Goal: Task Accomplishment & Management: Complete application form

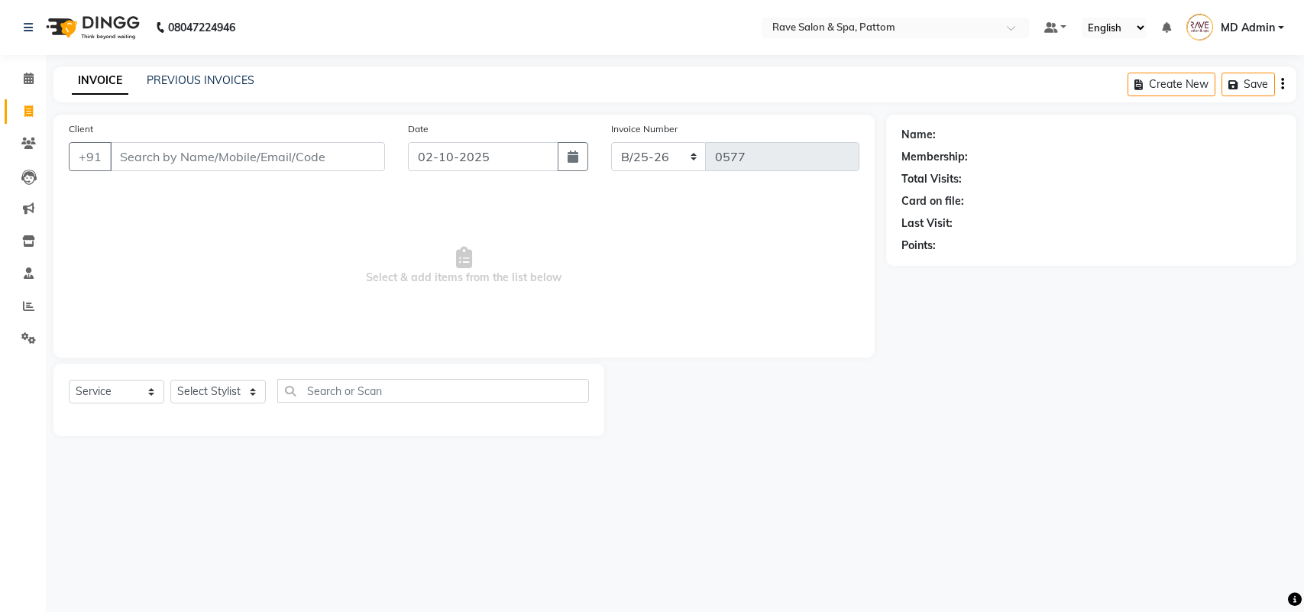
select select "service"
click at [216, 392] on select "Select Stylist Amal [PERSON_NAME] [PERSON_NAME] [PERSON_NAME] [PERSON_NAME] [PE…" at bounding box center [218, 392] width 96 height 24
select select "91852"
click at [170, 380] on select "Select Stylist Amal [PERSON_NAME] [PERSON_NAME] [PERSON_NAME] [PERSON_NAME] [PE…" at bounding box center [218, 392] width 96 height 24
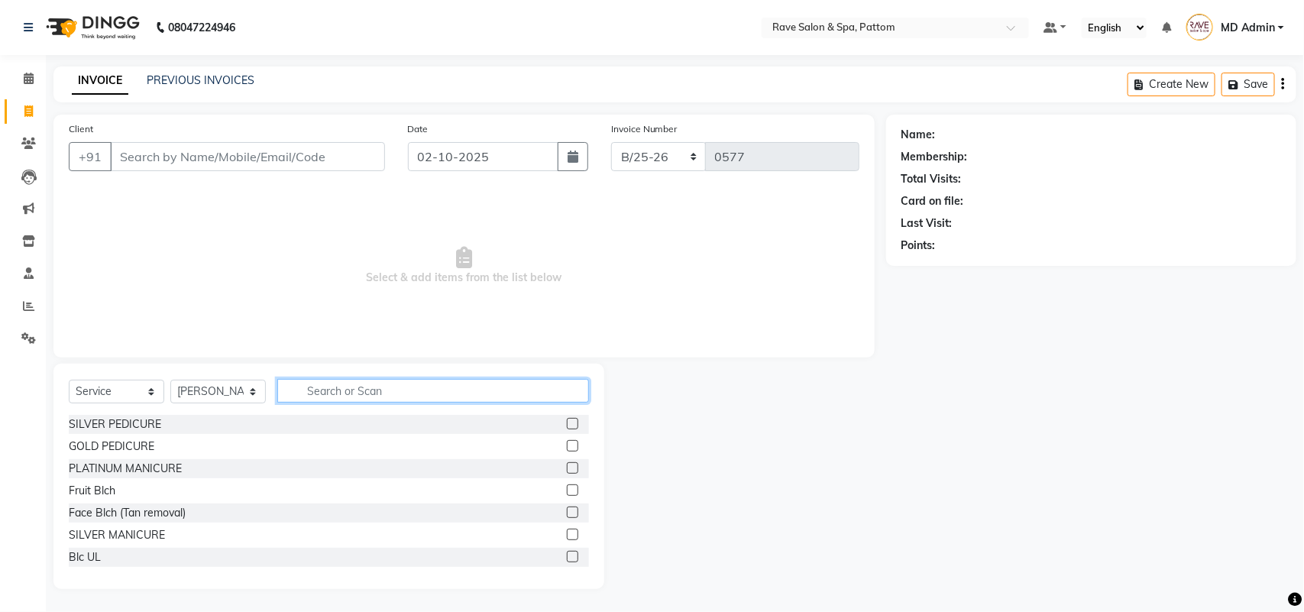
click at [325, 388] on input "text" at bounding box center [433, 391] width 312 height 24
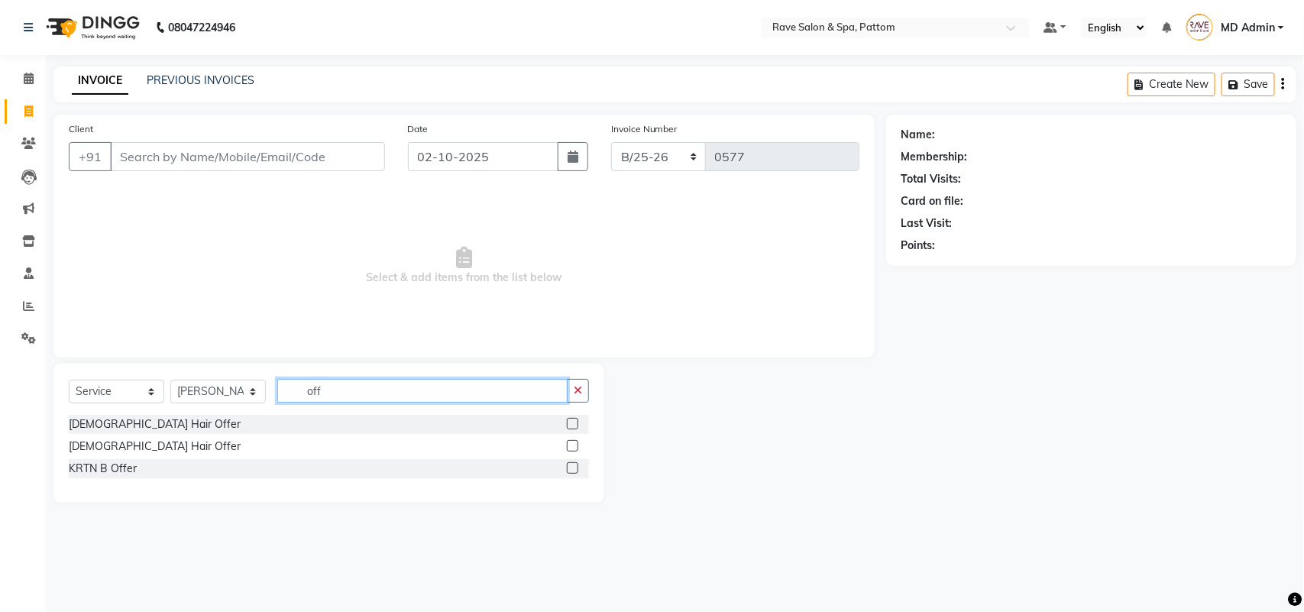
type input "off"
click at [573, 426] on label at bounding box center [572, 423] width 11 height 11
click at [573, 426] on input "checkbox" at bounding box center [572, 424] width 10 height 10
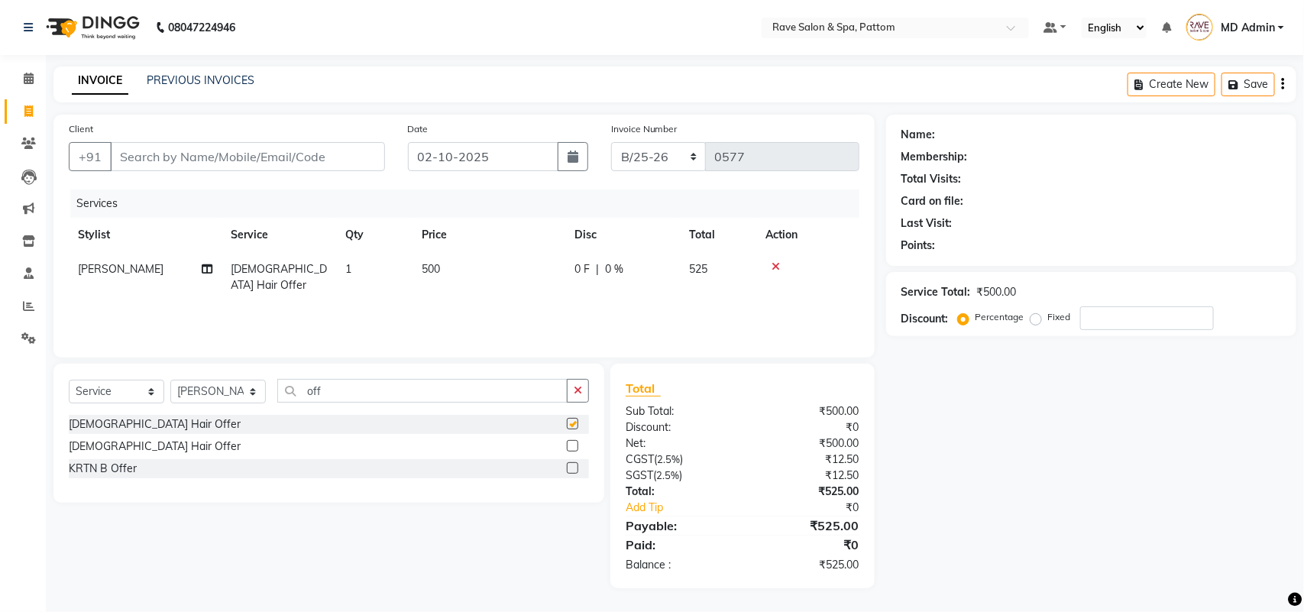
checkbox input "false"
click at [396, 386] on input "off" at bounding box center [422, 391] width 290 height 24
type input "o"
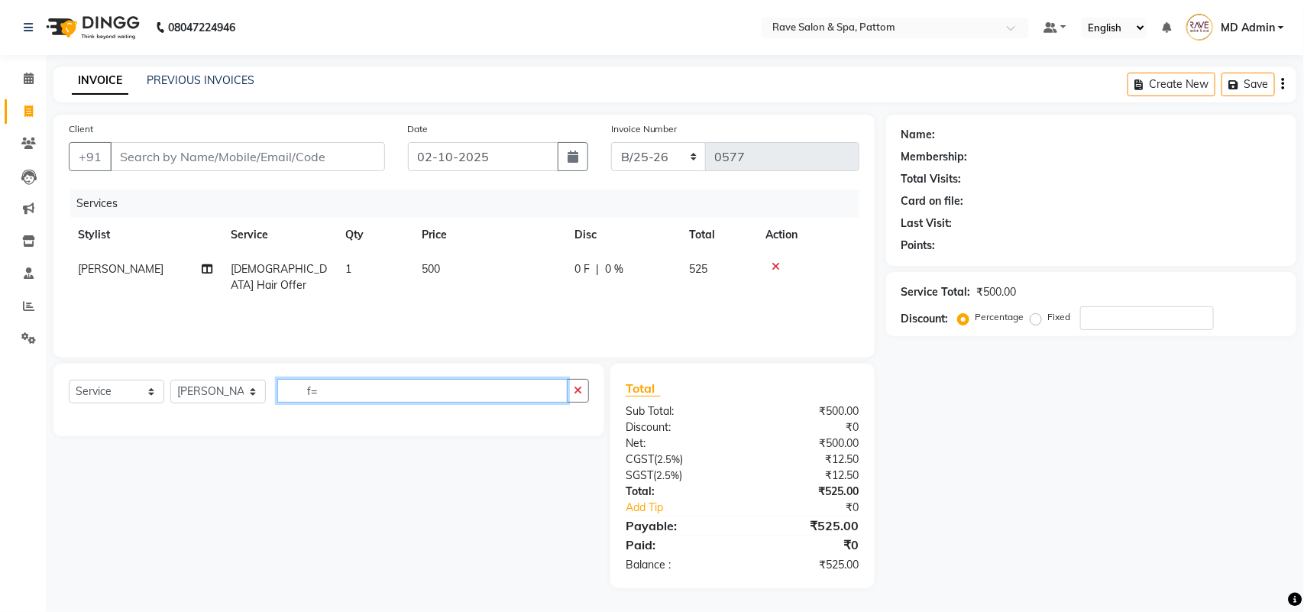
type input "f"
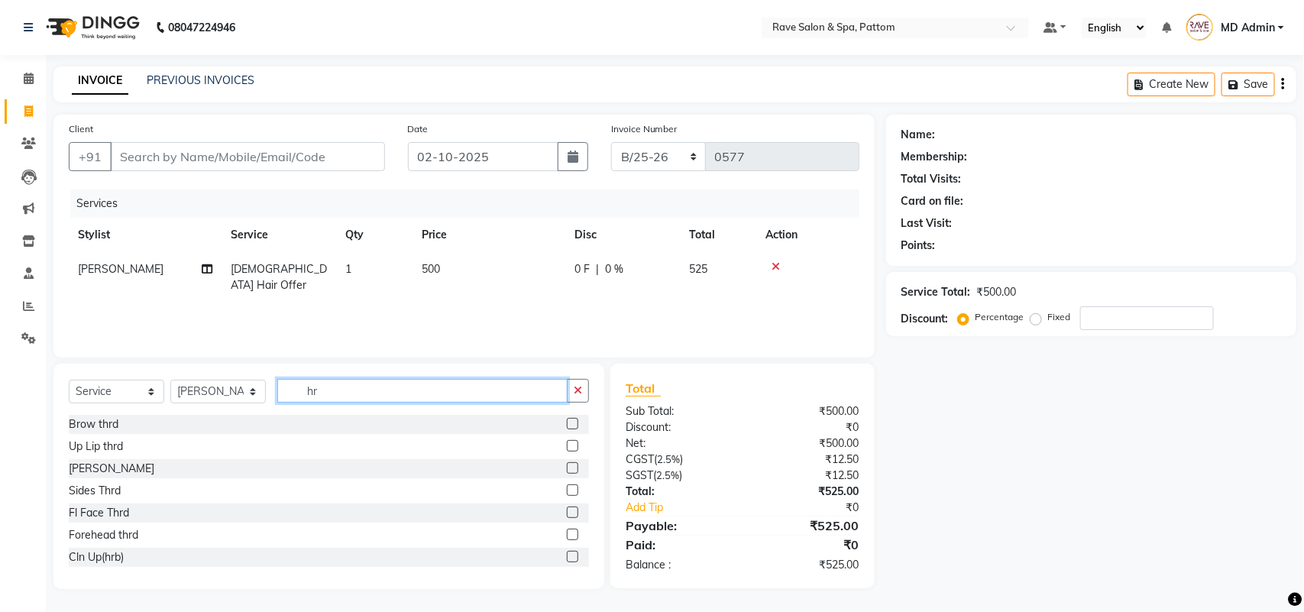
type input "h"
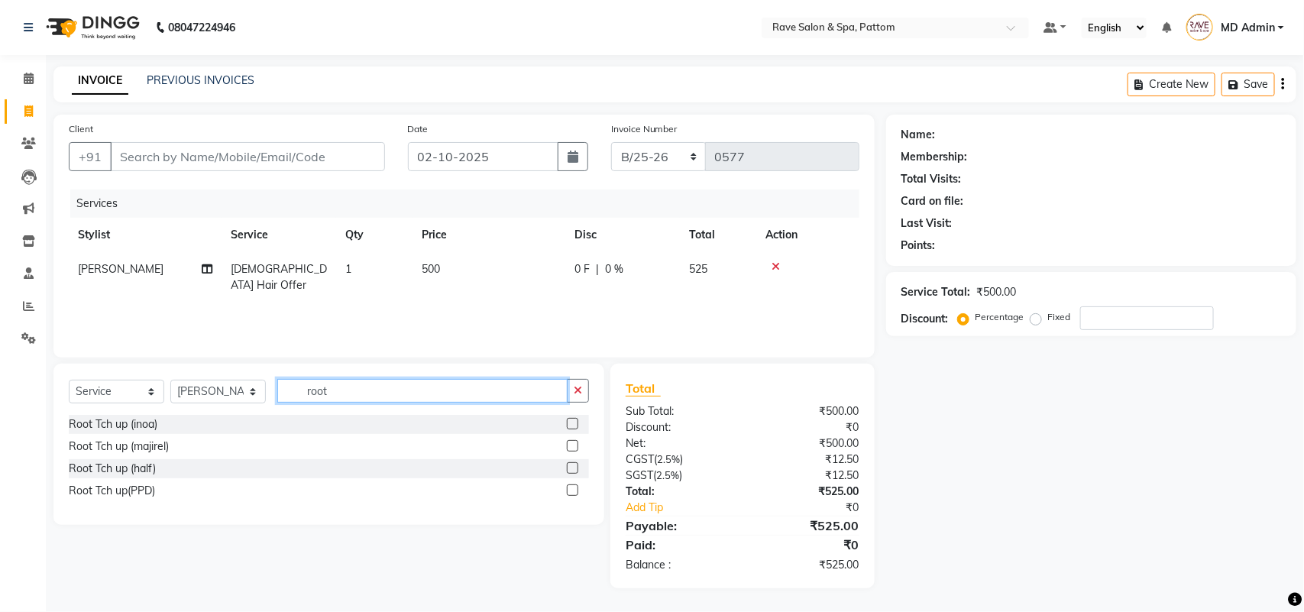
type input "root"
click at [573, 421] on label at bounding box center [572, 423] width 11 height 11
click at [573, 421] on input "checkbox" at bounding box center [572, 424] width 10 height 10
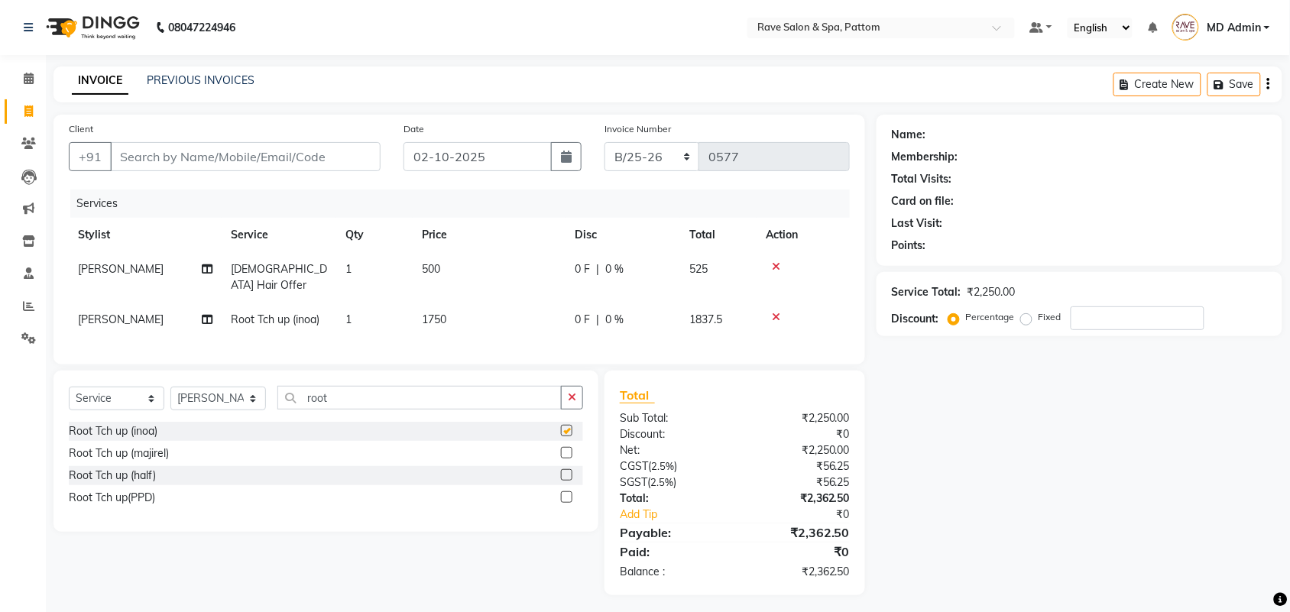
checkbox input "false"
click at [432, 312] on span "1750" at bounding box center [434, 319] width 24 height 14
select select "91852"
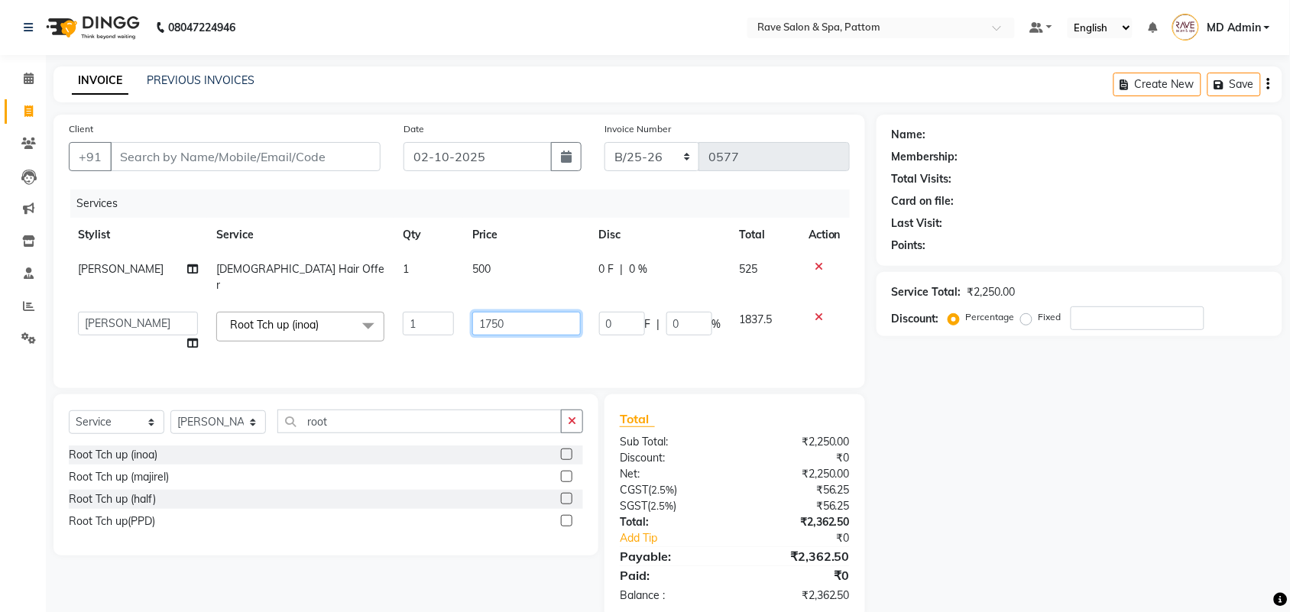
click at [506, 312] on input "1750" at bounding box center [526, 324] width 108 height 24
type input "1500"
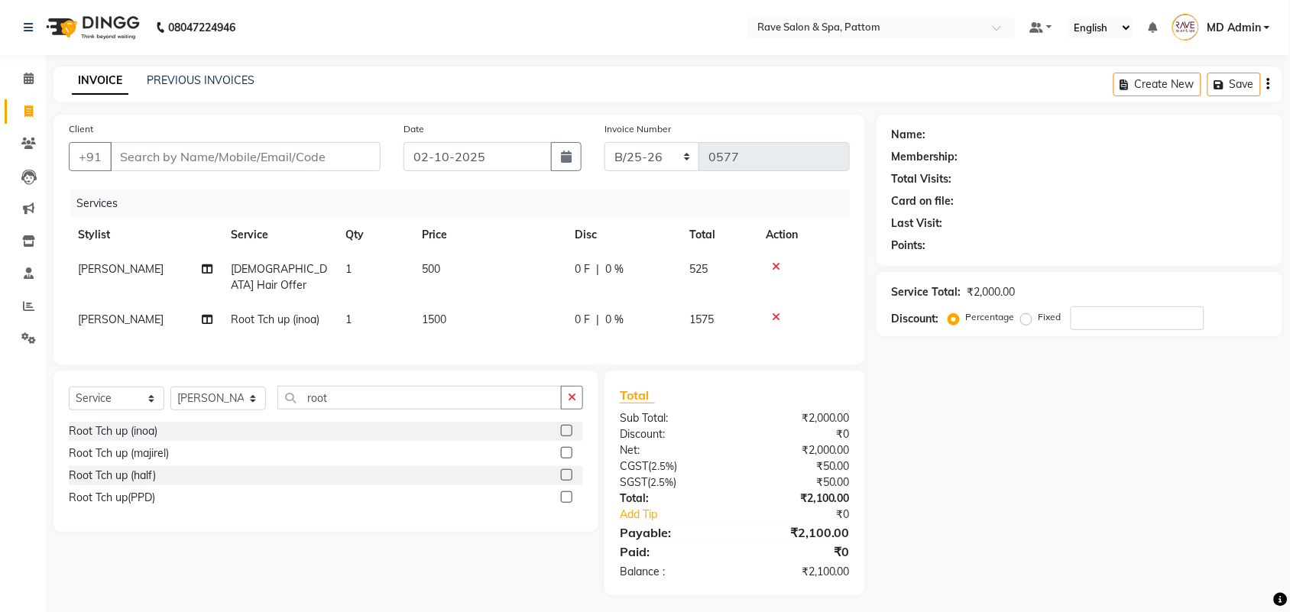
click at [471, 337] on div "Services Stylist Service Qty Price Disc Total Action [PERSON_NAME] [DEMOGRAPHIC…" at bounding box center [459, 269] width 781 height 160
click at [342, 153] on input "Client" at bounding box center [245, 156] width 270 height 29
type input "s"
type input "0"
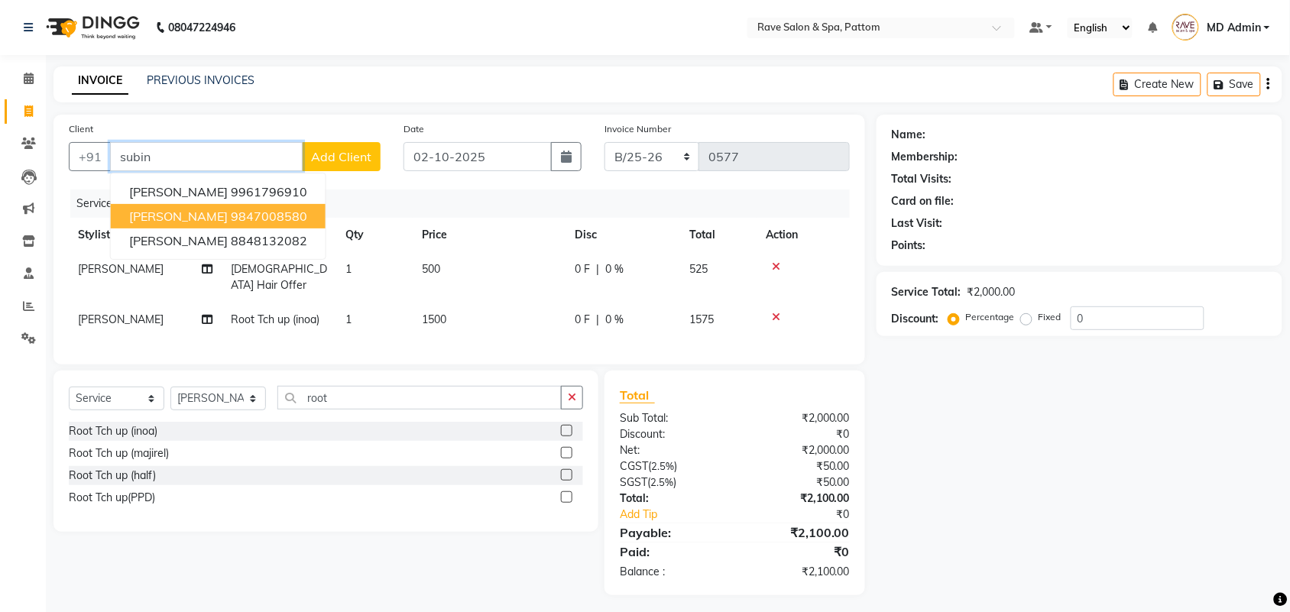
click at [265, 209] on ngb-highlight "9847008580" at bounding box center [269, 216] width 76 height 15
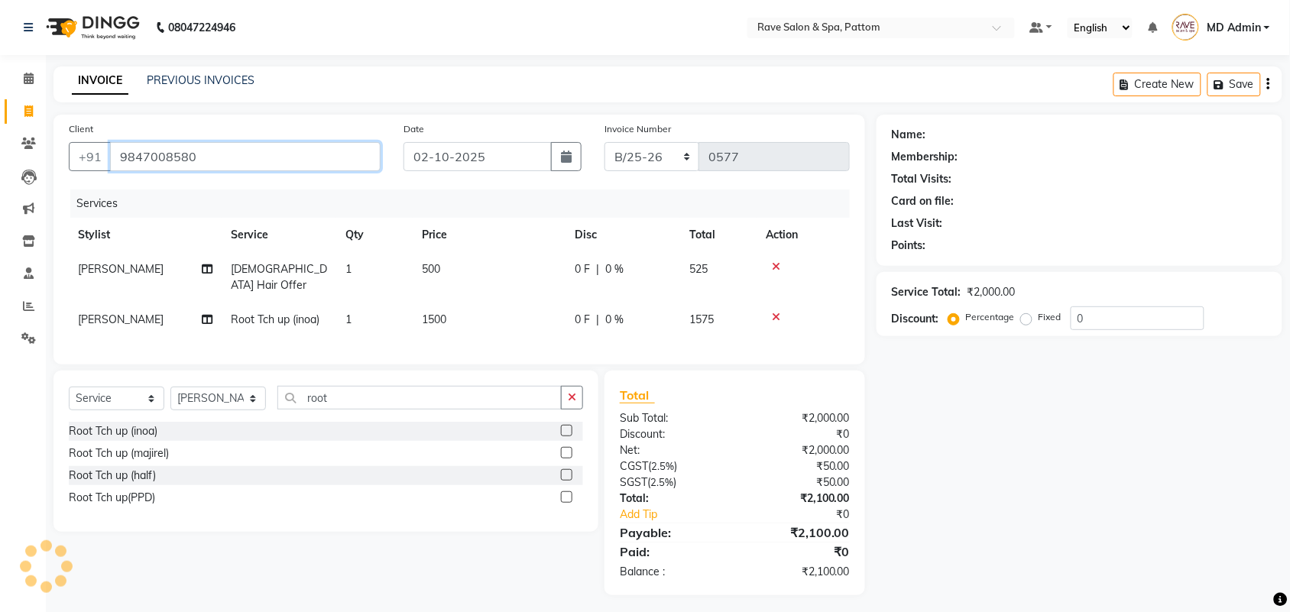
type input "9847008580"
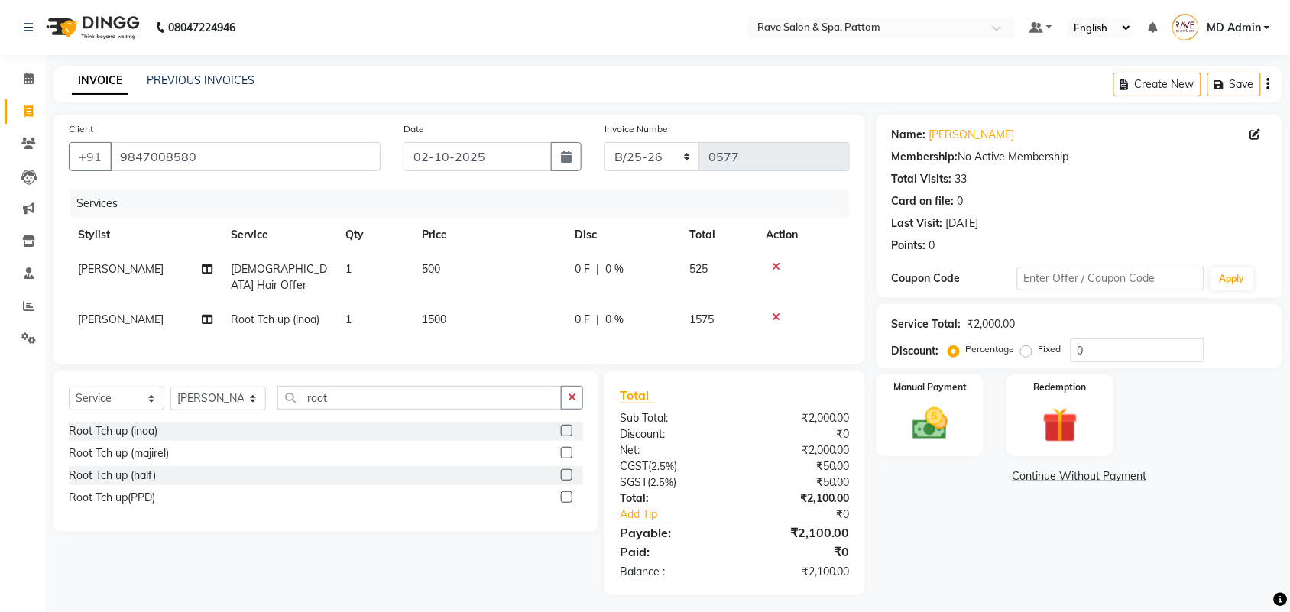
scroll to position [4, 0]
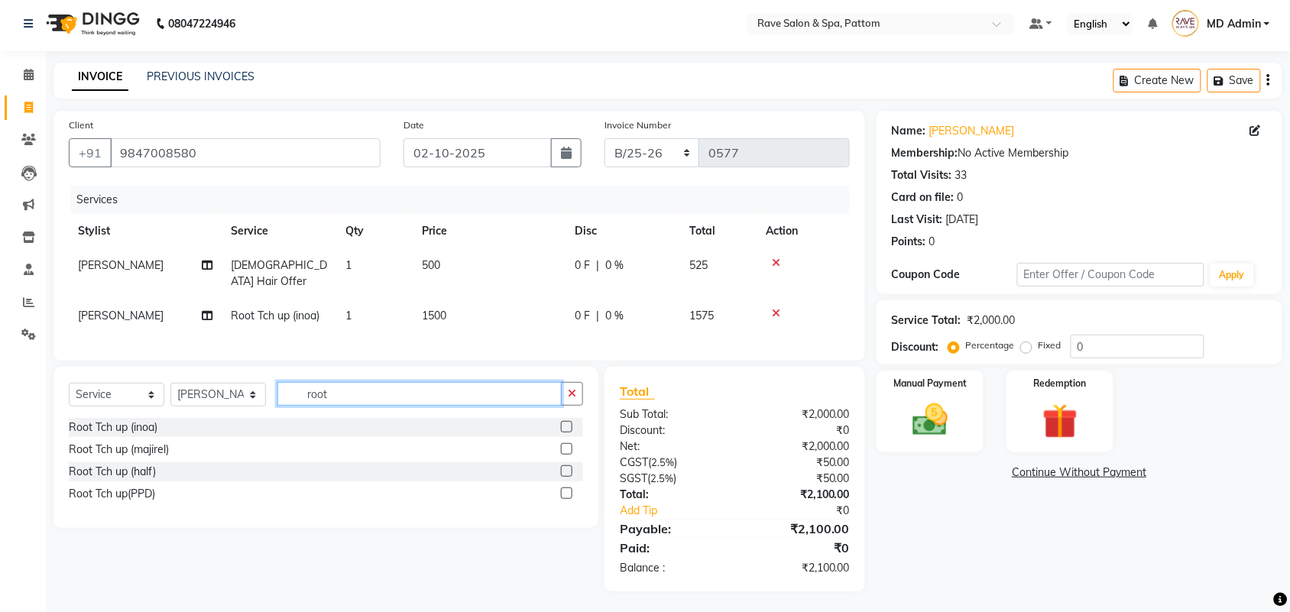
click at [280, 382] on input "root" at bounding box center [419, 394] width 284 height 24
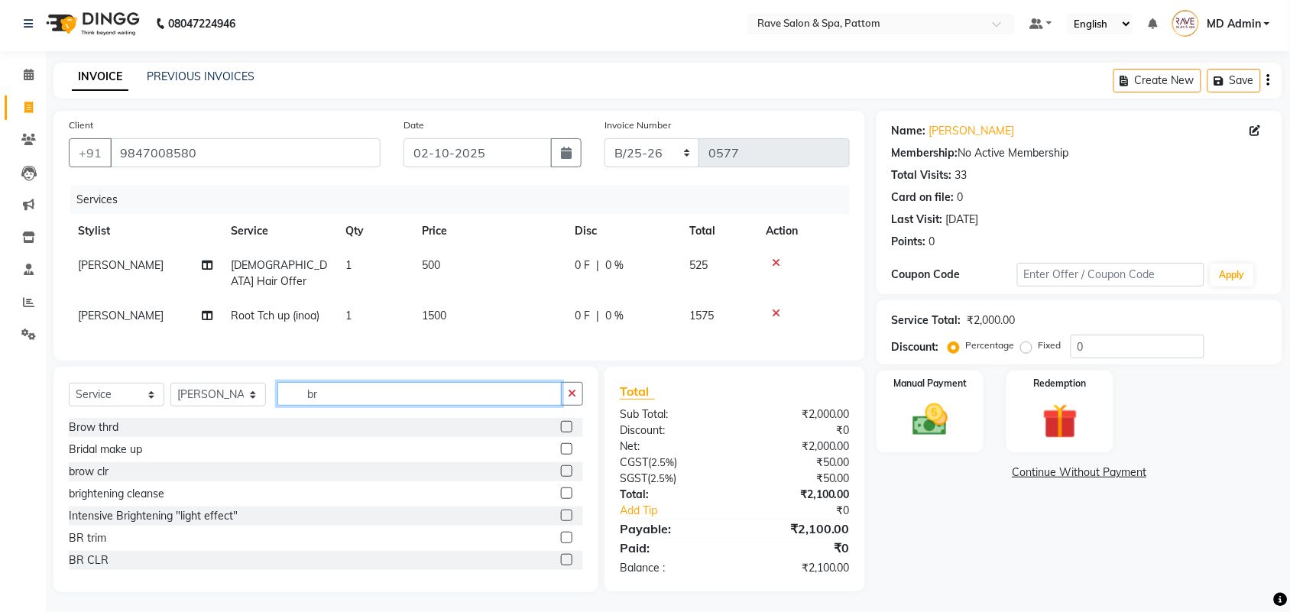
type input "br"
click at [561, 536] on label at bounding box center [566, 537] width 11 height 11
click at [561, 536] on input "checkbox" at bounding box center [566, 538] width 10 height 10
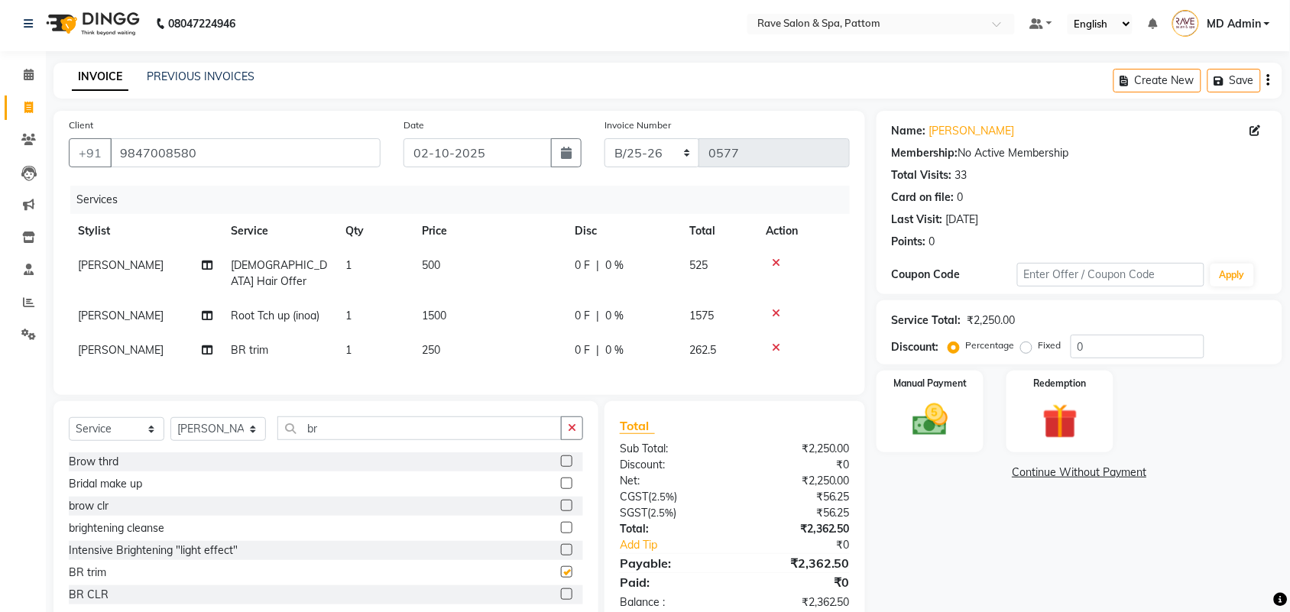
checkbox input "false"
